Goal: Task Accomplishment & Management: Complete application form

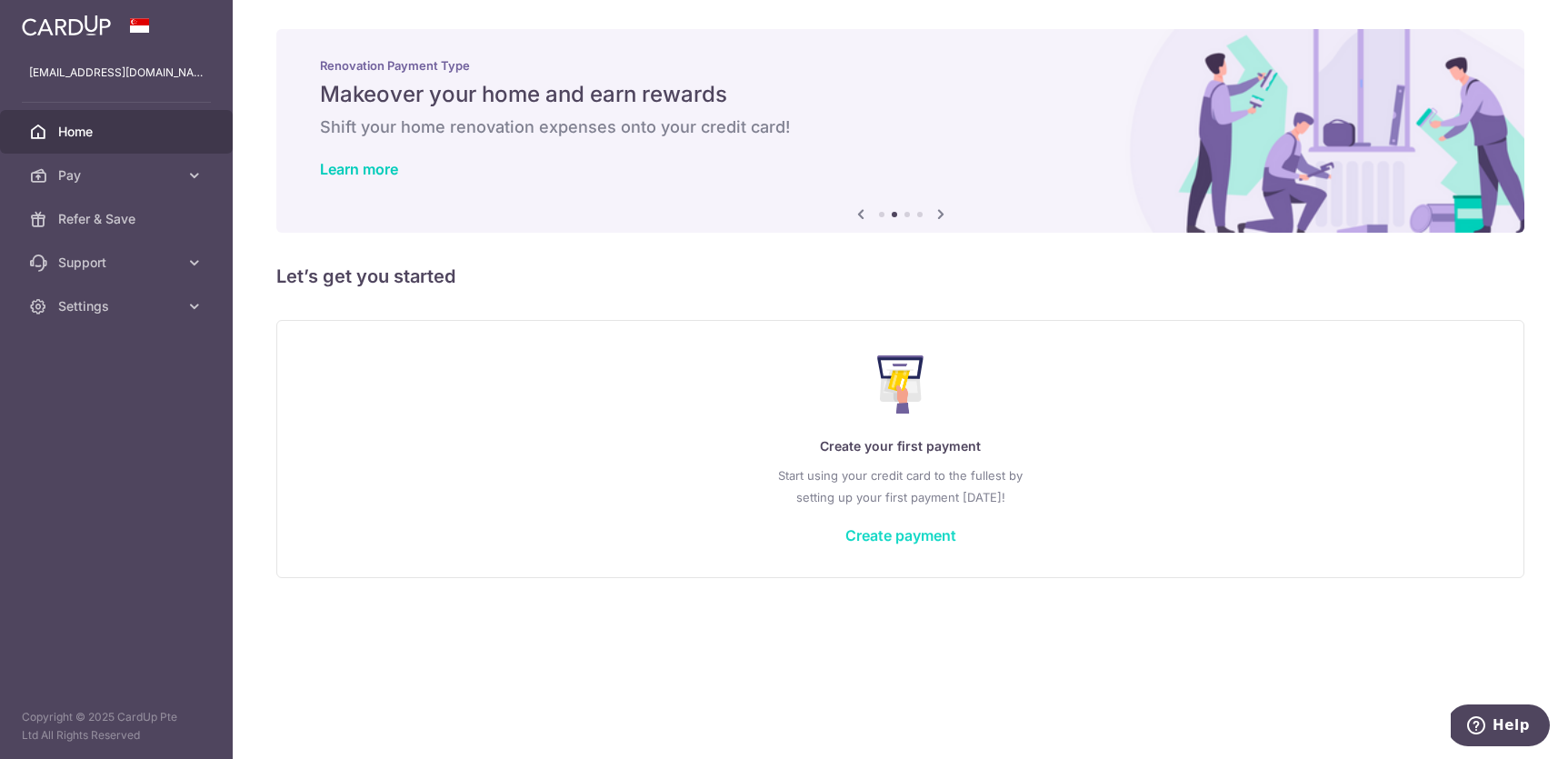
click at [894, 526] on link "Create payment" at bounding box center [900, 535] width 110 height 18
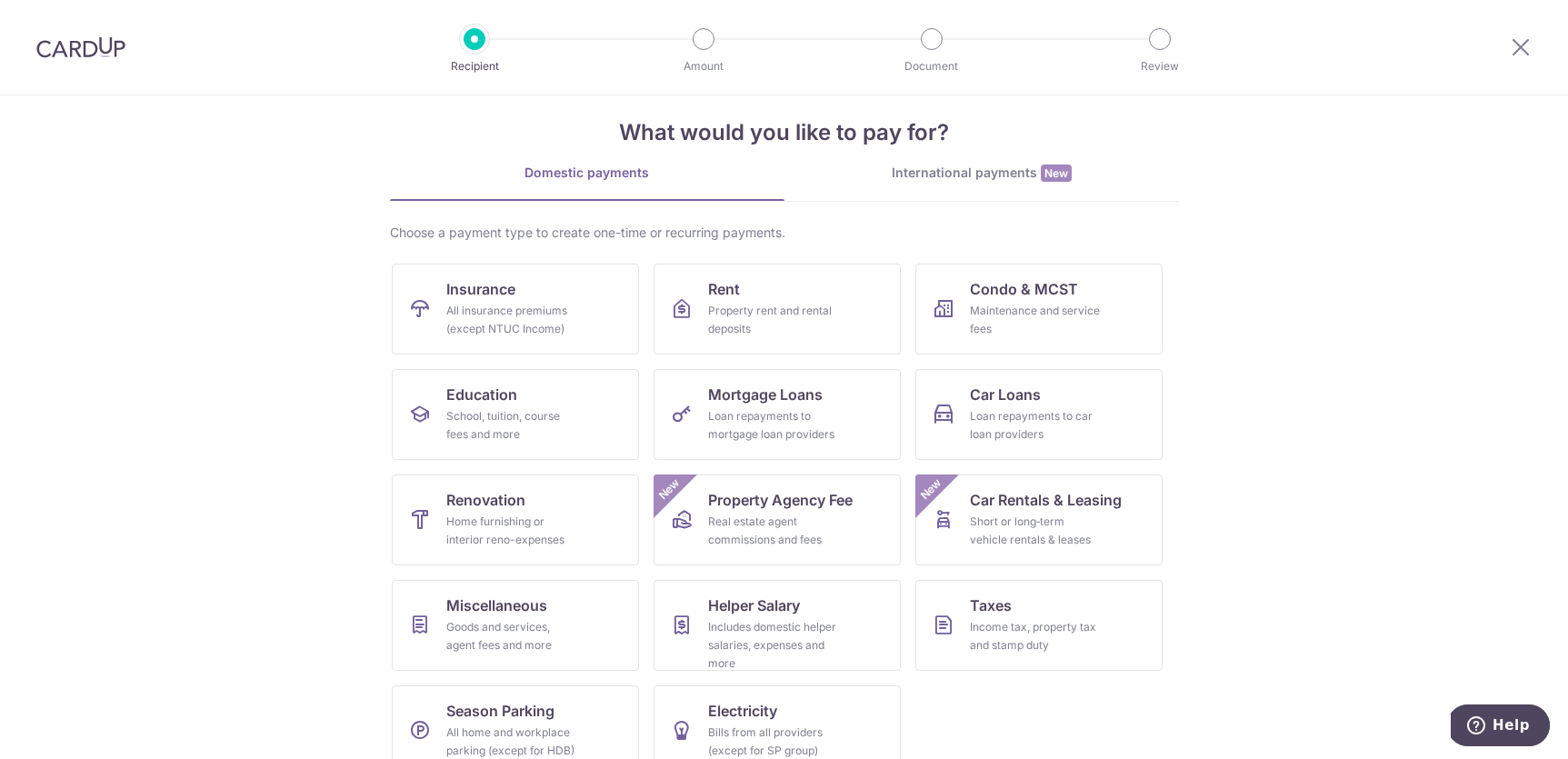
scroll to position [55, 0]
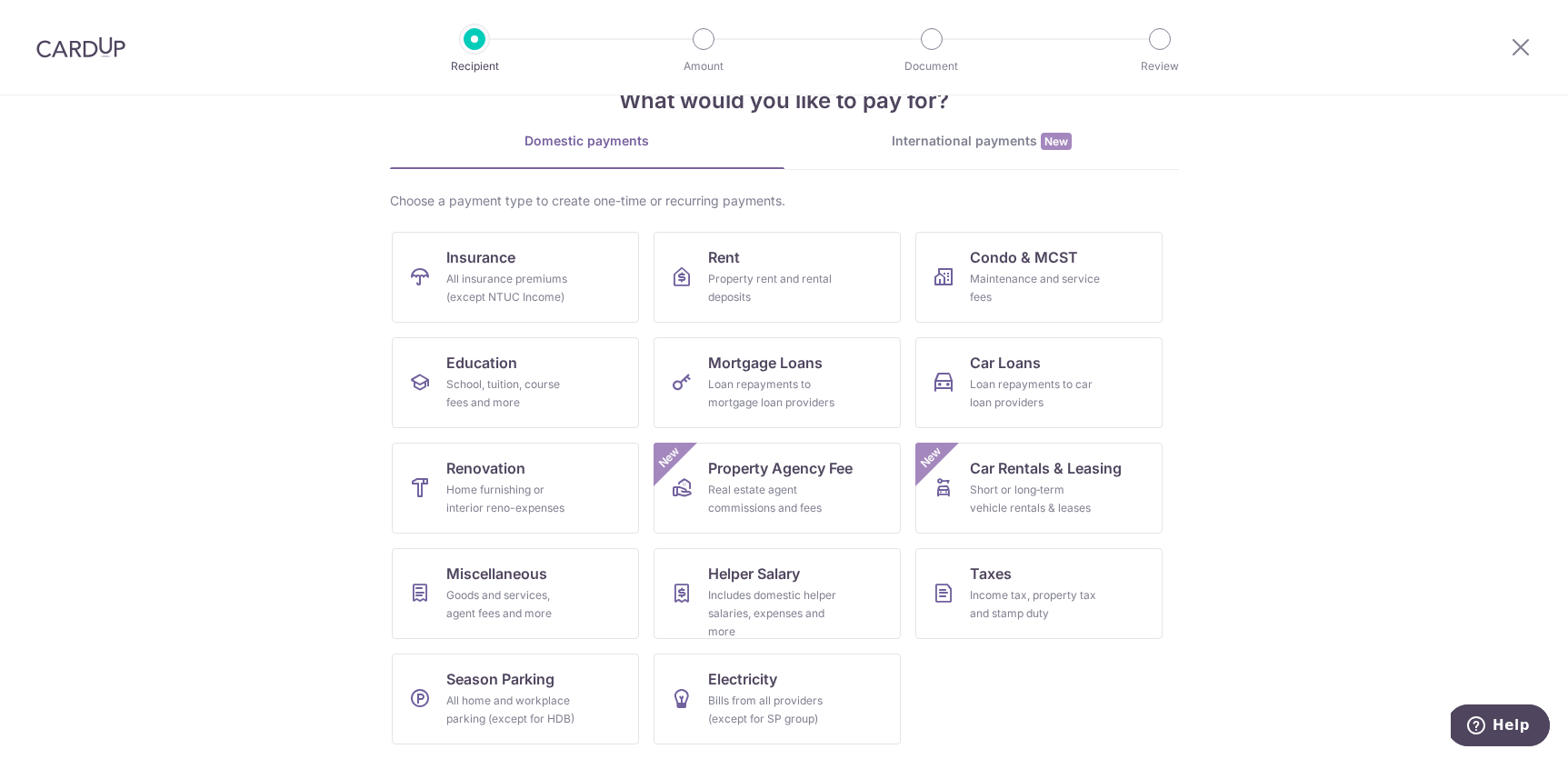
click at [958, 133] on div "International payments New" at bounding box center [981, 140] width 395 height 19
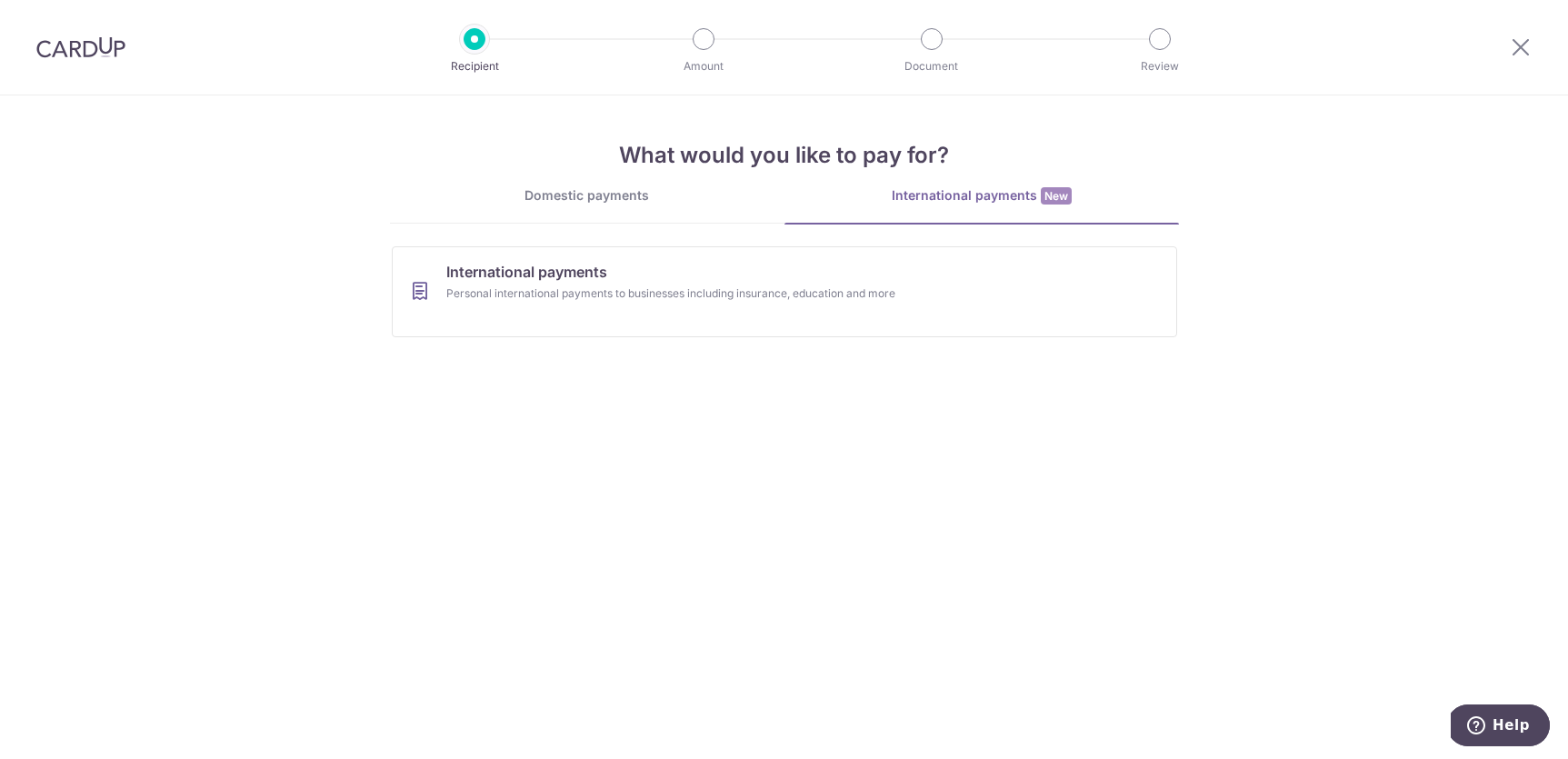
scroll to position [0, 0]
click at [689, 277] on link "International payments Personal international payments to businesses including …" at bounding box center [784, 291] width 785 height 91
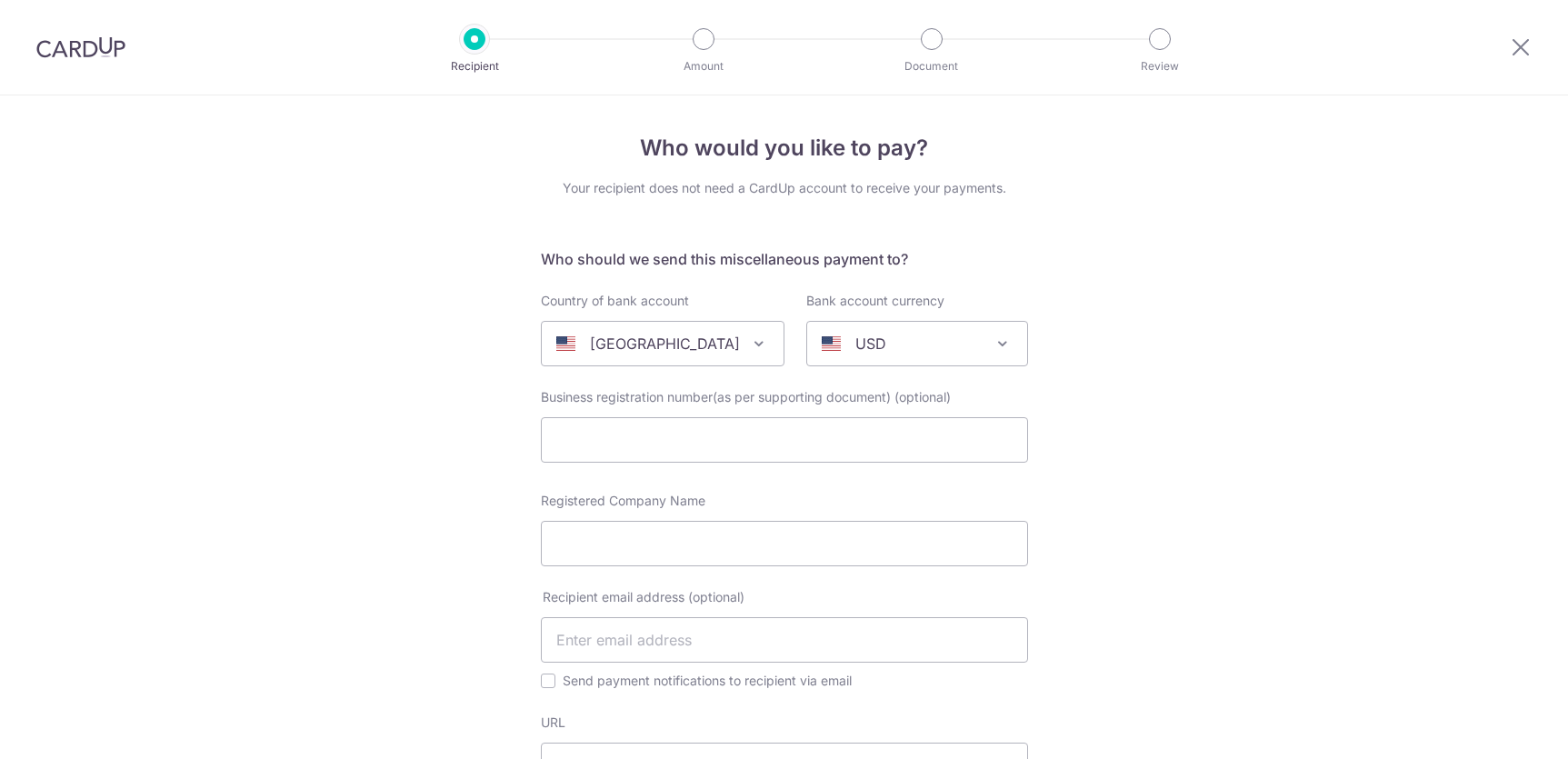
select select
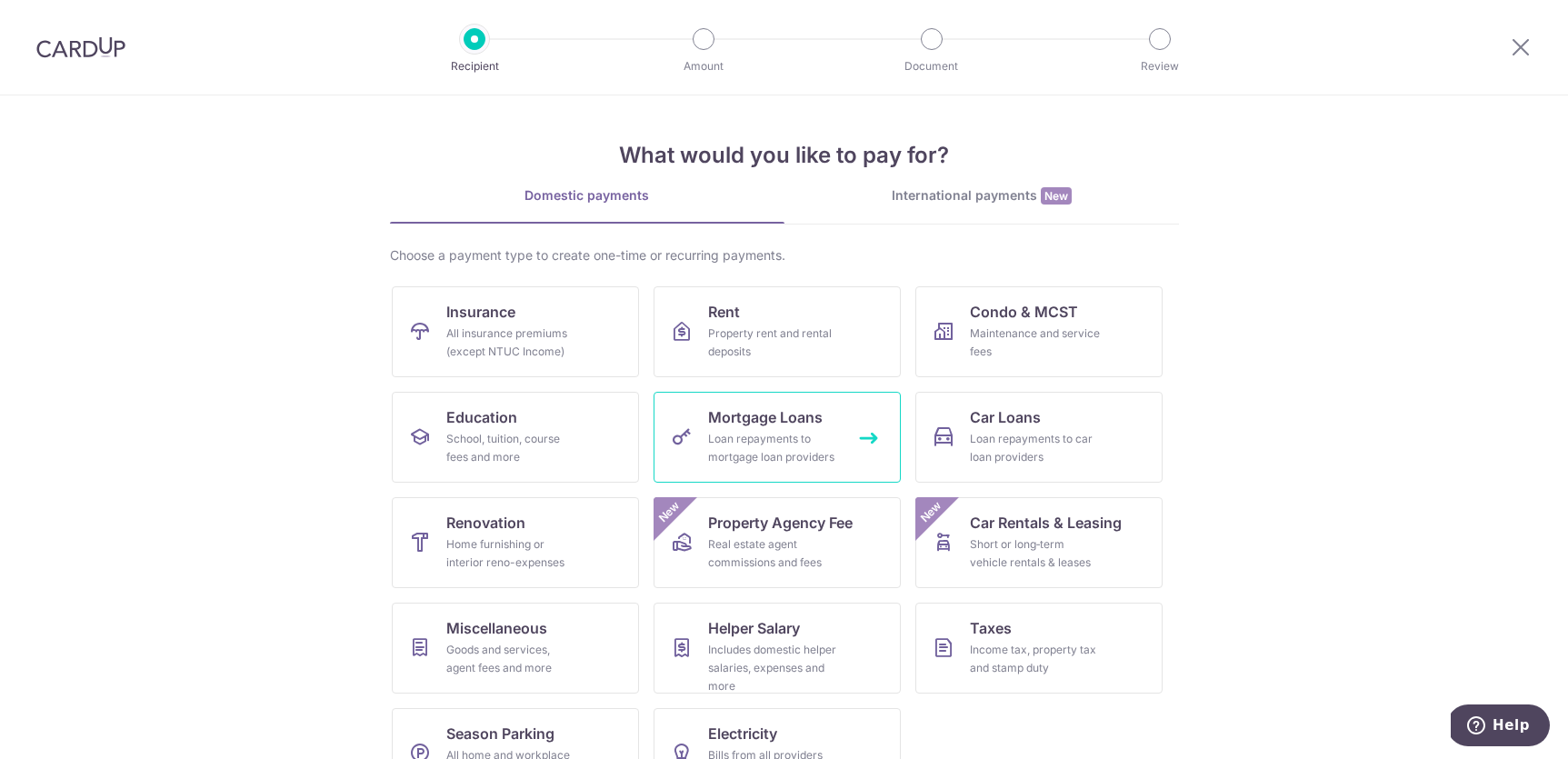
click at [801, 464] on div "Loan repayments to mortgage loan providers" at bounding box center [774, 448] width 131 height 37
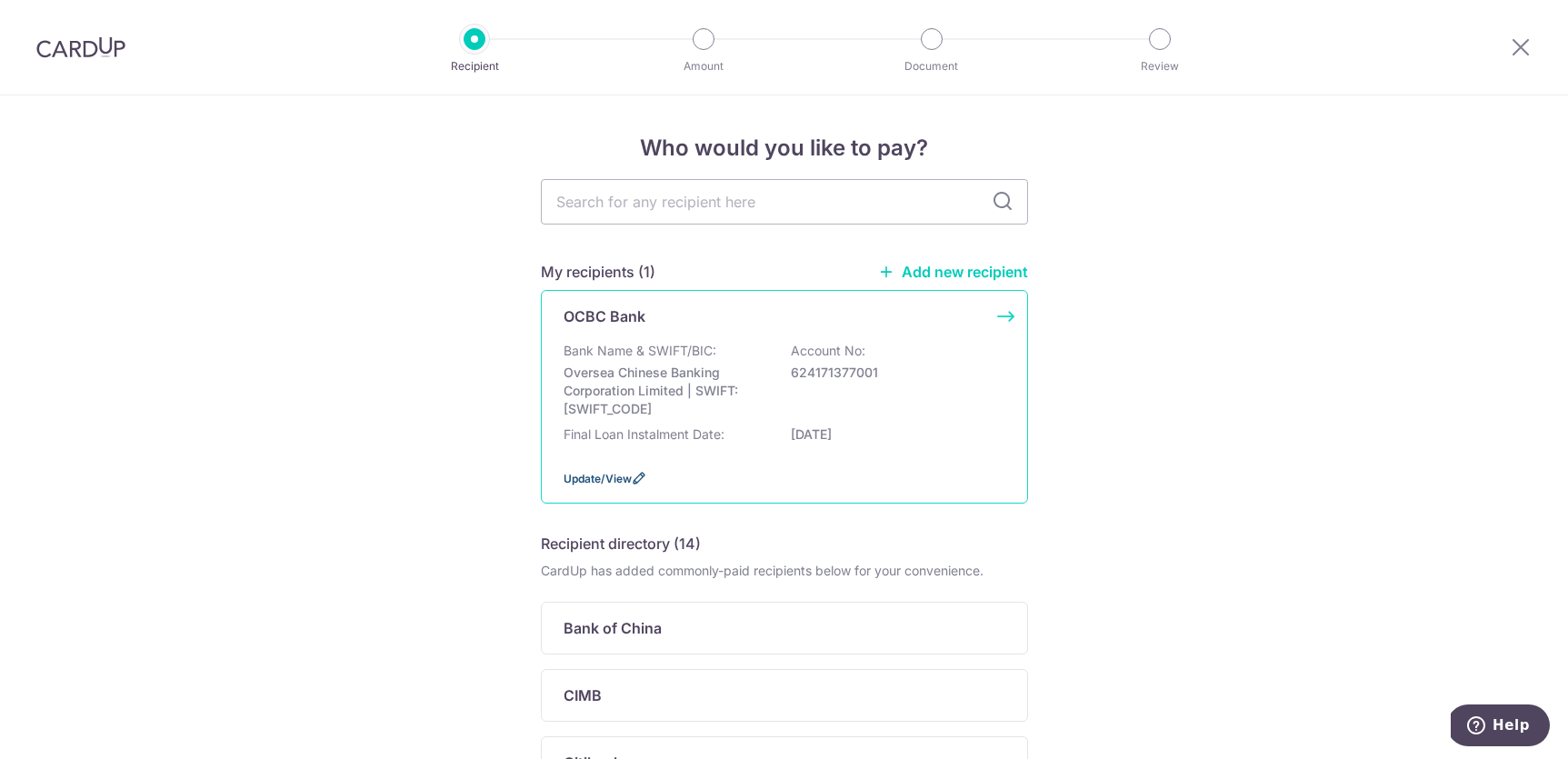
click at [606, 485] on span "Update/View" at bounding box center [597, 478] width 69 height 14
